Goal: Task Accomplishment & Management: Use online tool/utility

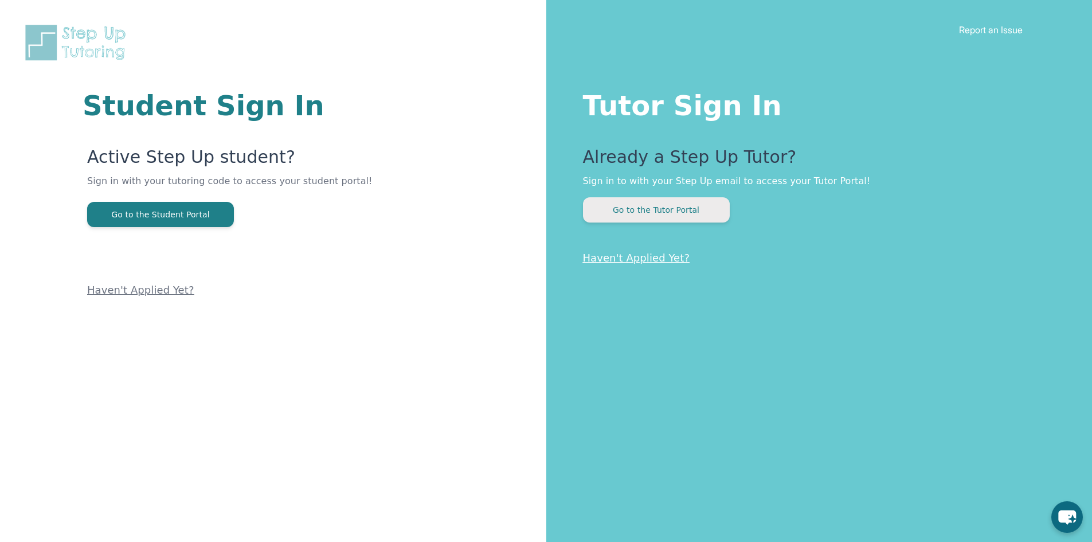
click at [632, 211] on button "Go to the Tutor Portal" at bounding box center [656, 209] width 147 height 25
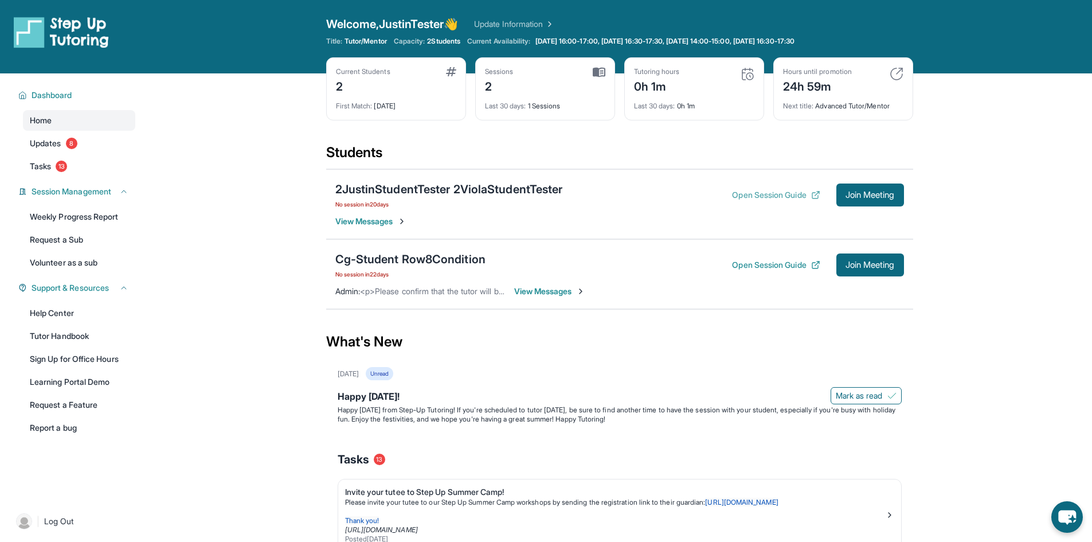
click at [756, 193] on button "Open Session Guide" at bounding box center [776, 194] width 88 height 11
click at [740, 197] on button "Open Session Guide" at bounding box center [776, 194] width 88 height 11
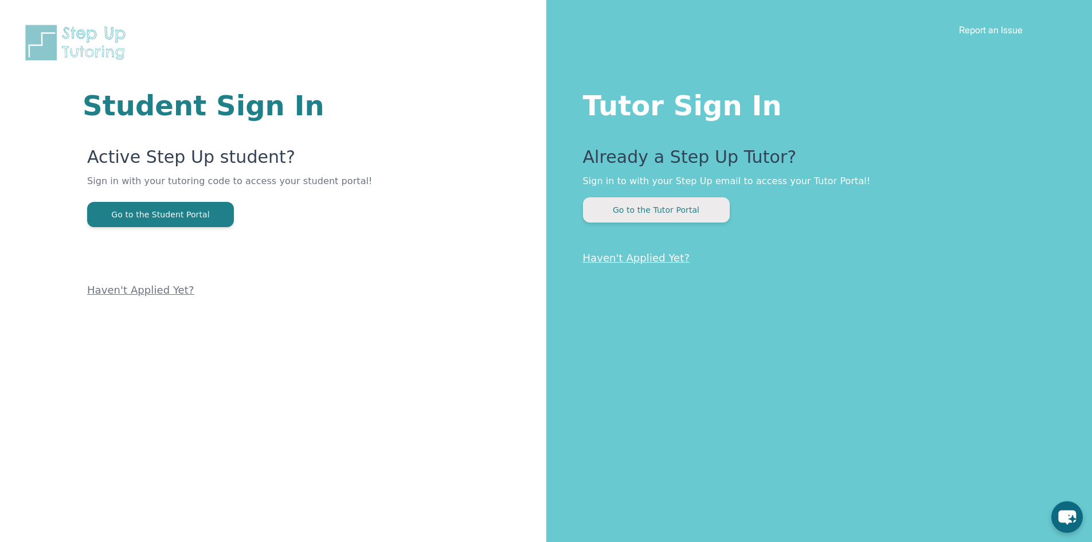
click at [683, 201] on button "Go to the Tutor Portal" at bounding box center [656, 209] width 147 height 25
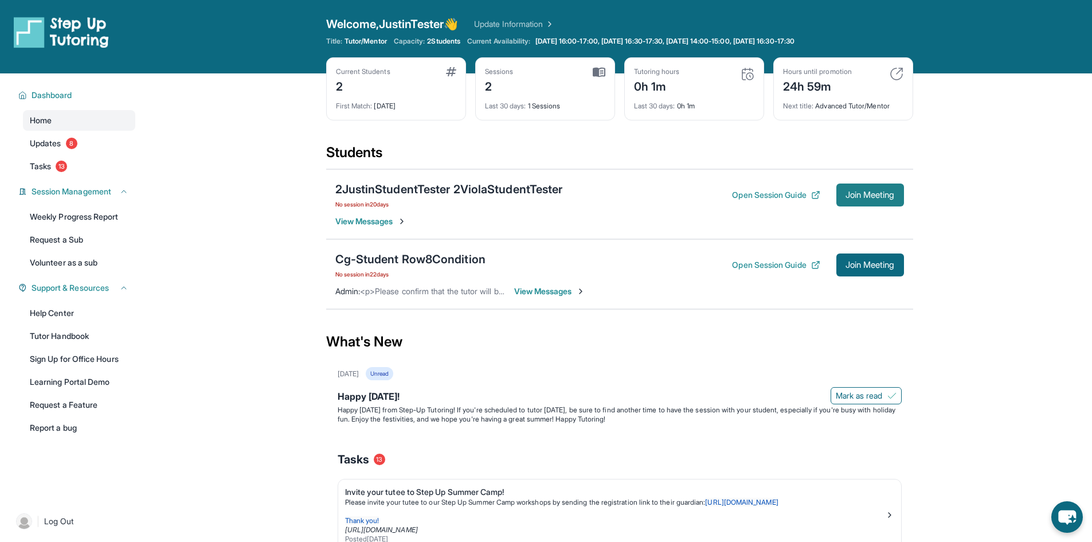
click at [869, 193] on span "Join Meeting" at bounding box center [869, 194] width 49 height 7
